Goal: Navigation & Orientation: Find specific page/section

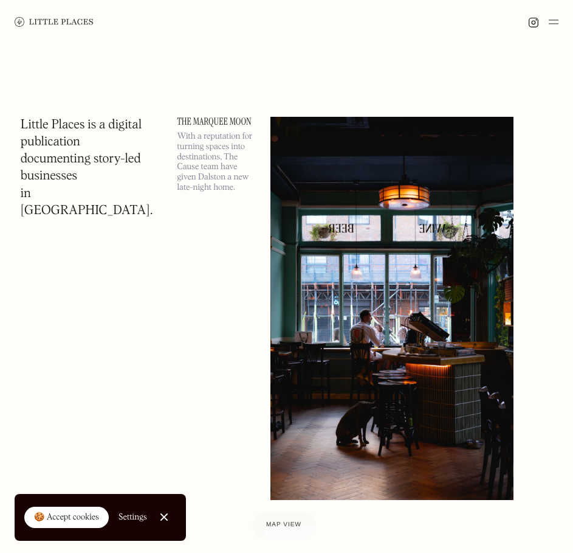
click at [554, 26] on img at bounding box center [554, 22] width 10 height 15
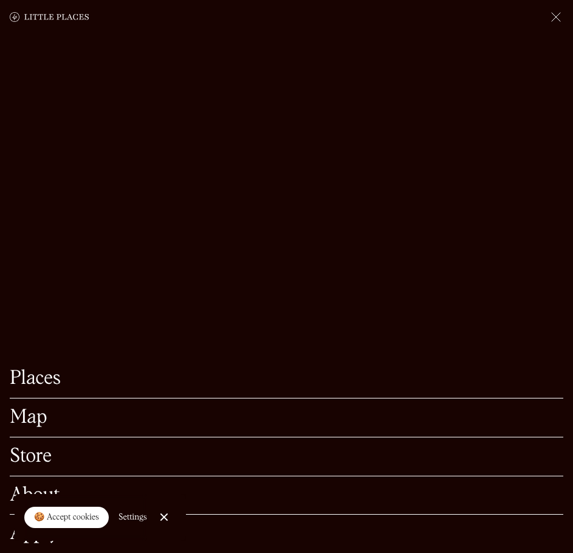
click at [40, 418] on link "Map" at bounding box center [287, 417] width 554 height 19
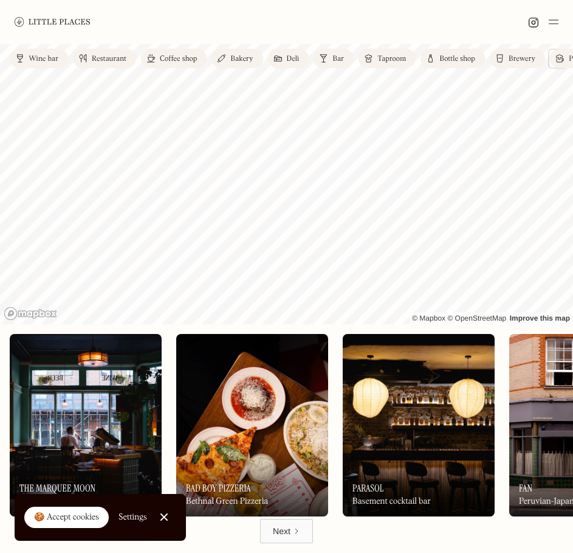
click at [331, 69] on div "Label Wine bar Restaurant Coffee shop Bakery Deli Bar Taproom Bottle shop Brewe…" at bounding box center [286, 298] width 573 height 509
click at [355, 66] on div "Label Wine bar Restaurant Coffee shop Bakery Deli Bar Taproom Bottle shop Brewe…" at bounding box center [286, 298] width 573 height 509
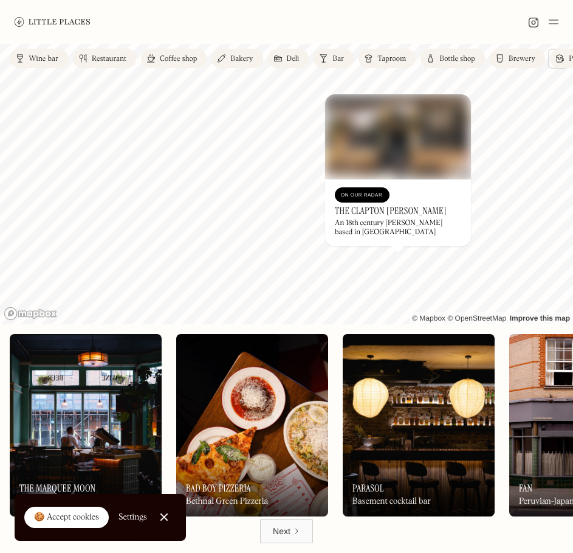
click at [372, 187] on div "On Our Radar" at bounding box center [362, 194] width 55 height 15
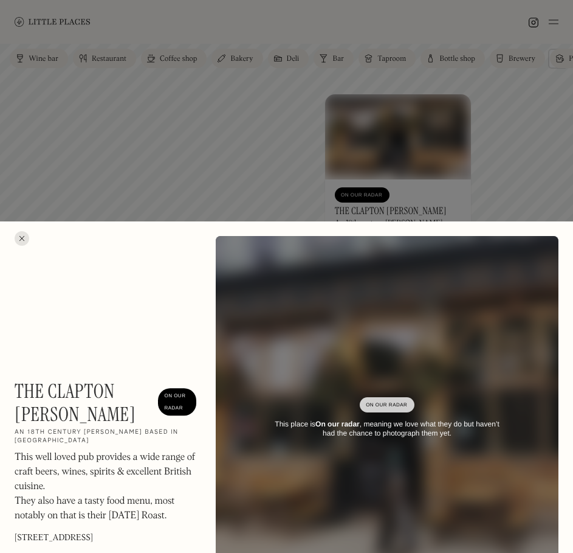
click at [279, 142] on div at bounding box center [286, 276] width 573 height 553
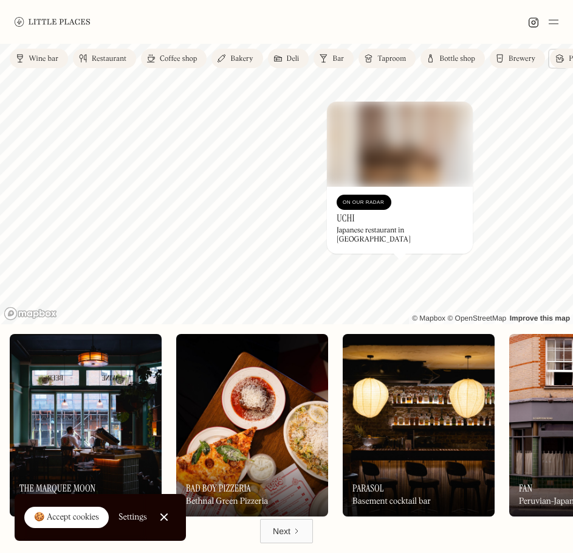
click at [398, 242] on div "Japanese restaurant in [GEOGRAPHIC_DATA]" at bounding box center [400, 235] width 126 height 18
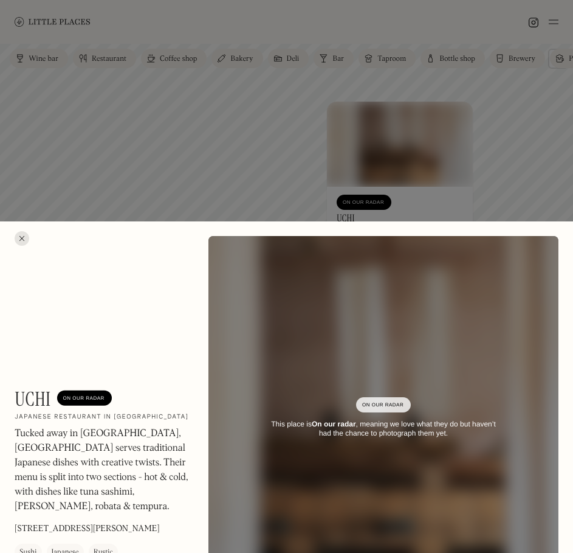
click at [30, 384] on div "Uchi On Our Radar Japanese restaurant in [GEOGRAPHIC_DATA] Tucked away in [GEOG…" at bounding box center [286, 418] width 573 height 394
click at [30, 387] on h1 "Uchi" at bounding box center [33, 398] width 36 height 23
click at [31, 396] on h1 "Uchi" at bounding box center [33, 398] width 36 height 23
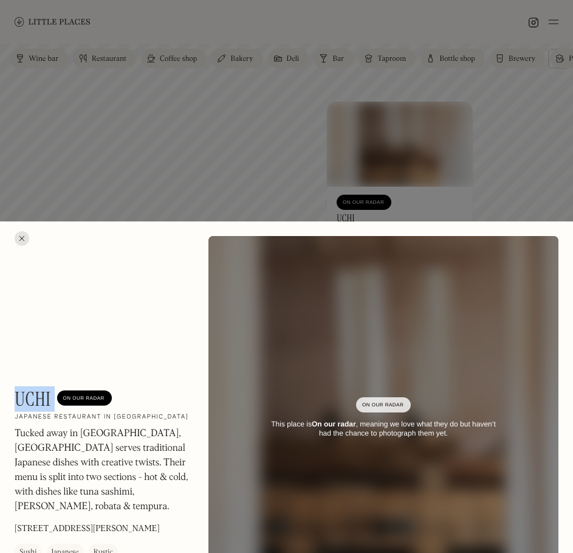
copy h1 "Uchi"
click at [353, 135] on div at bounding box center [286, 276] width 573 height 553
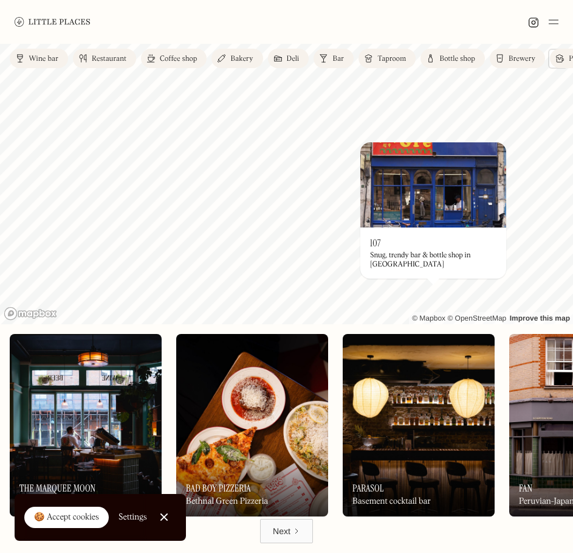
click at [432, 264] on div "Snug, trendy bar & bottle shop in [GEOGRAPHIC_DATA]" at bounding box center [433, 260] width 126 height 18
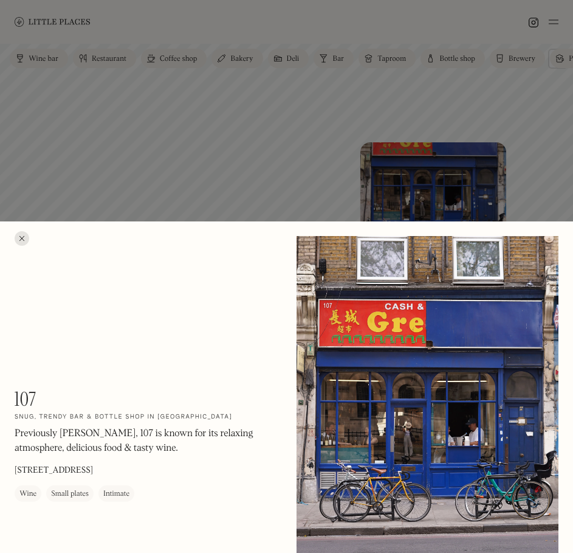
click at [450, 100] on div at bounding box center [286, 276] width 573 height 553
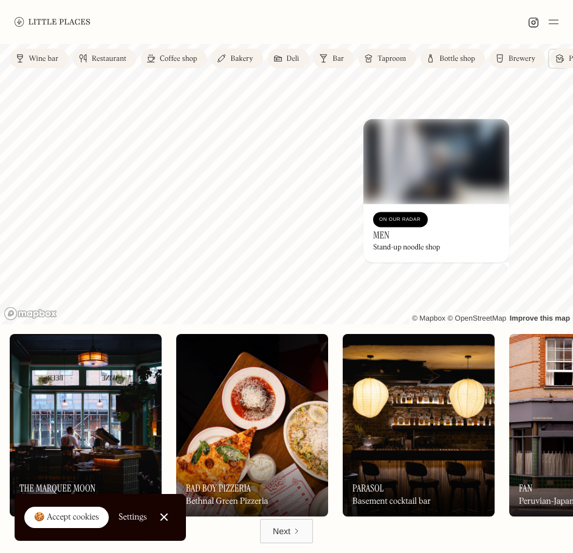
click at [460, 258] on div "On Our Radar Men Stand-up noodle shop" at bounding box center [437, 233] width 146 height 58
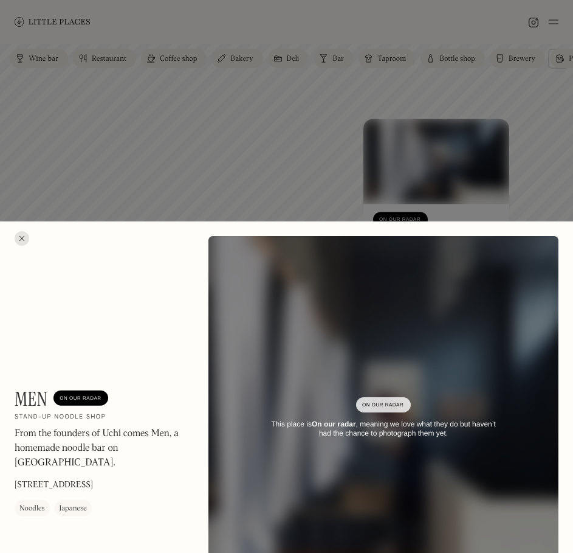
click at [95, 462] on p "From the founders of Uchi comes Men, a homemade noodle bar on [GEOGRAPHIC_DATA]." at bounding box center [102, 448] width 174 height 44
click at [415, 219] on div at bounding box center [286, 276] width 573 height 553
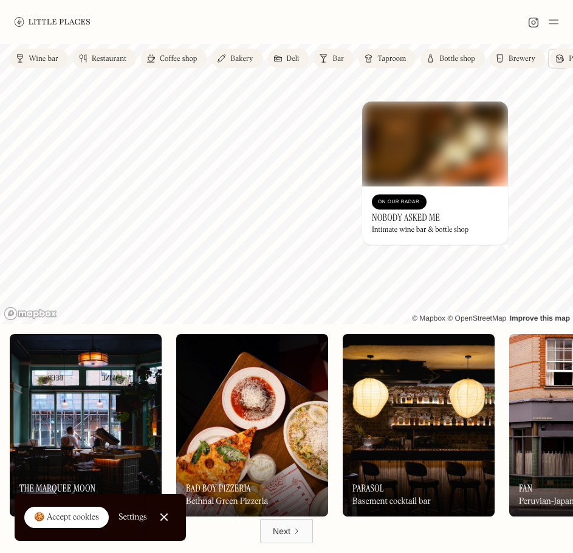
click at [446, 226] on div "Intimate wine bar & bottle shop" at bounding box center [420, 230] width 97 height 9
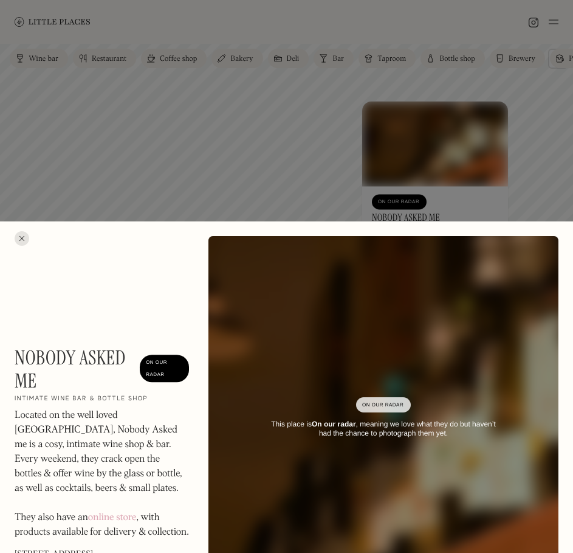
click at [96, 513] on link "online store" at bounding box center [112, 518] width 49 height 10
